Goal: Check status

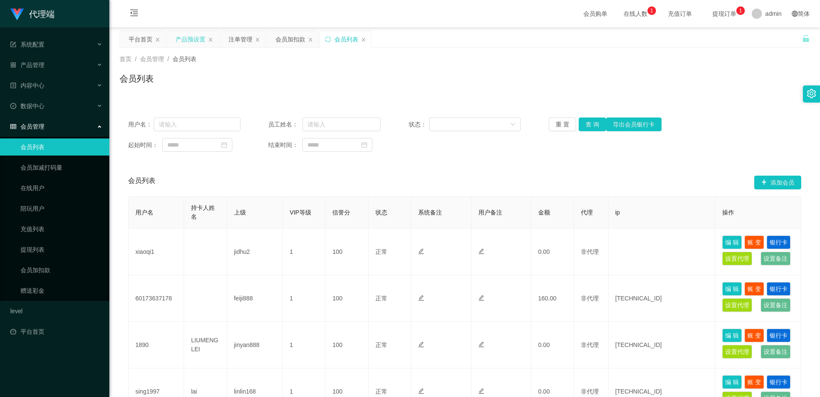
click at [195, 40] on div "产品预设置" at bounding box center [191, 39] width 30 height 16
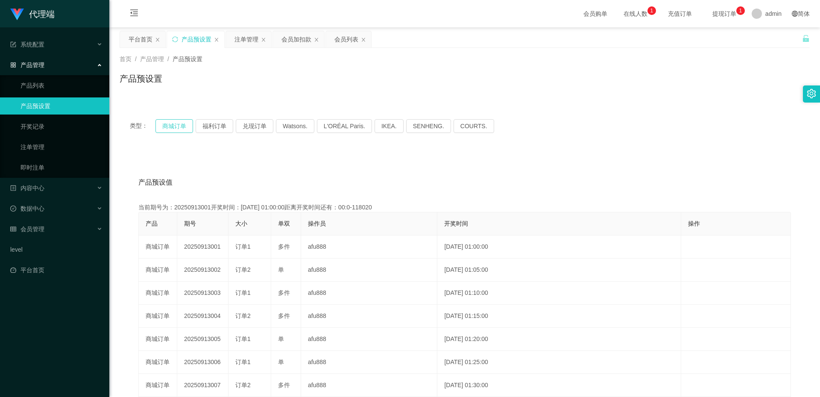
click at [181, 125] on button "商城订单" at bounding box center [175, 126] width 38 height 14
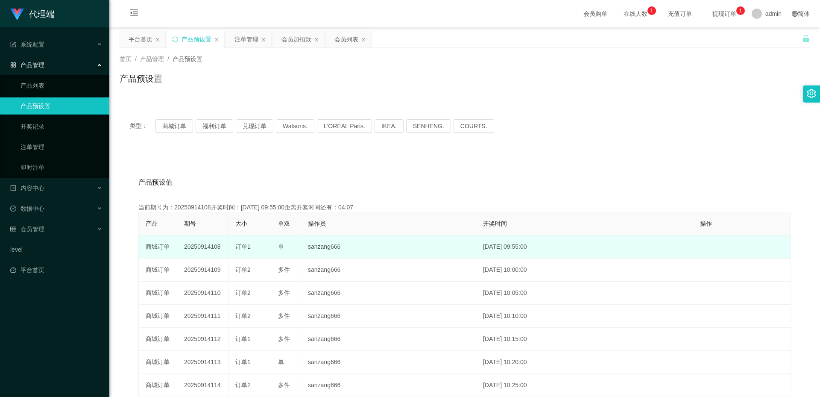
click at [201, 247] on td "20250914108" at bounding box center [202, 246] width 51 height 23
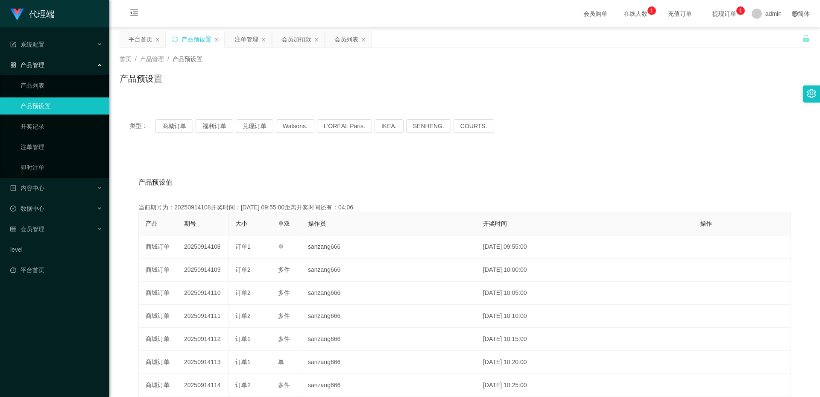
copy td "20250914108"
click at [248, 41] on div "注单管理" at bounding box center [247, 39] width 24 height 16
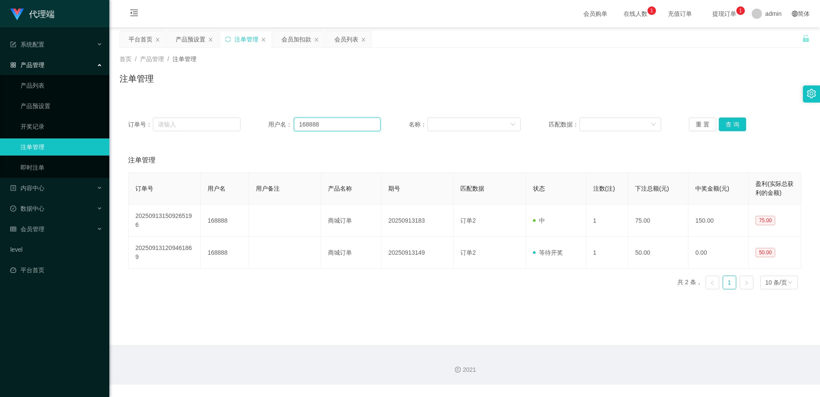
click at [359, 125] on input "168888" at bounding box center [337, 124] width 87 height 14
paste input "90868932"
type input "90868932"
click at [738, 130] on button "查 询" at bounding box center [732, 124] width 27 height 14
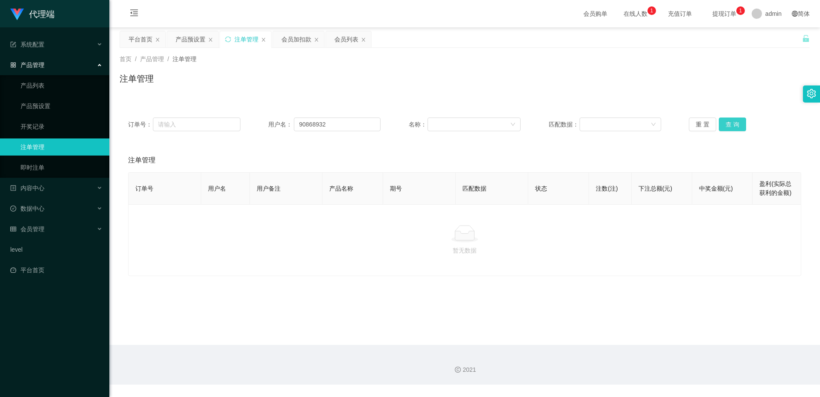
click at [738, 129] on button "查 询" at bounding box center [732, 124] width 27 height 14
click at [738, 127] on button "查 询" at bounding box center [732, 124] width 27 height 14
drag, startPoint x: 342, startPoint y: 36, endPoint x: 342, endPoint y: 46, distance: 9.8
click at [342, 36] on div "会员列表" at bounding box center [347, 39] width 24 height 16
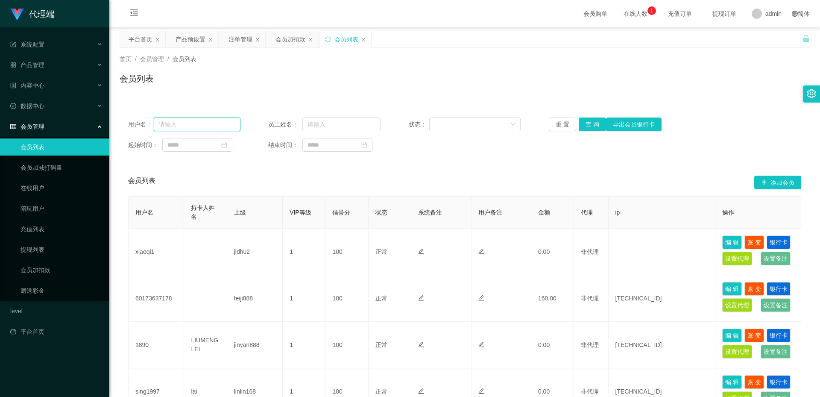
click at [182, 125] on input "text" at bounding box center [197, 124] width 87 height 14
paste input "90868932"
type input "90868932"
click at [587, 118] on button "查 询" at bounding box center [592, 124] width 27 height 14
click at [591, 131] on button "查 询" at bounding box center [597, 124] width 37 height 14
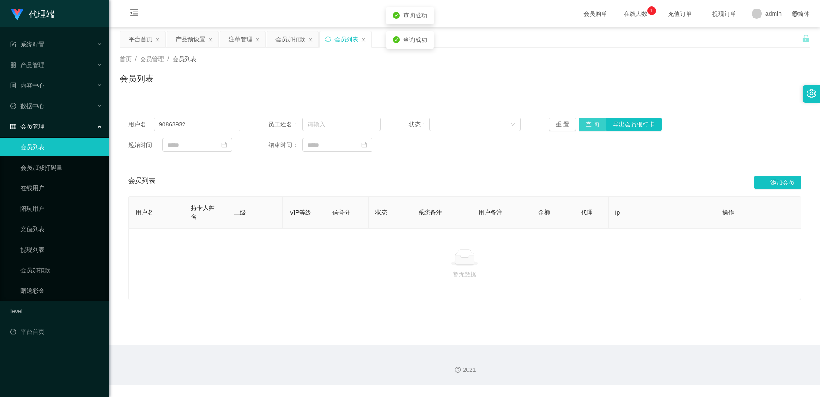
click at [594, 122] on button "查 询" at bounding box center [592, 124] width 27 height 14
click at [572, 76] on div "会员列表" at bounding box center [465, 82] width 690 height 20
